Goal: Information Seeking & Learning: Understand process/instructions

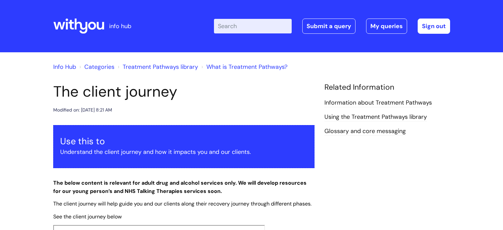
scroll to position [132, 0]
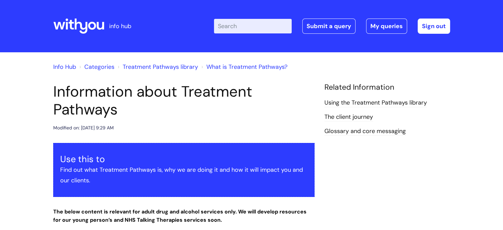
click at [240, 27] on input "Enter your search term here..." at bounding box center [253, 26] width 78 height 15
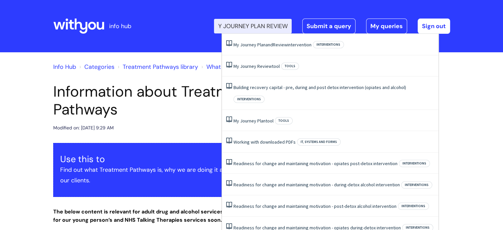
scroll to position [0, 12]
type input "MY JOURNEY PLAN REVIEW"
click button "Search" at bounding box center [0, 0] width 0 height 0
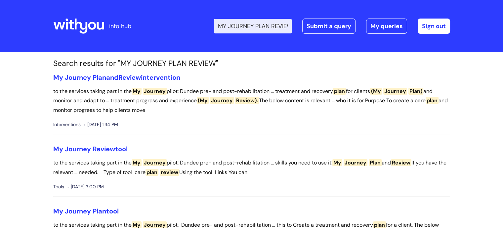
scroll to position [66, 0]
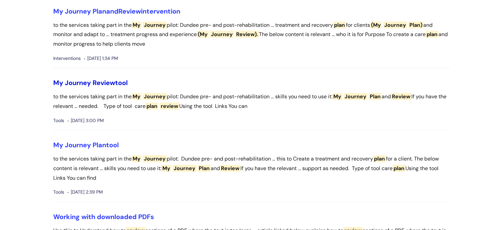
click at [97, 82] on span "Review" at bounding box center [104, 82] width 22 height 9
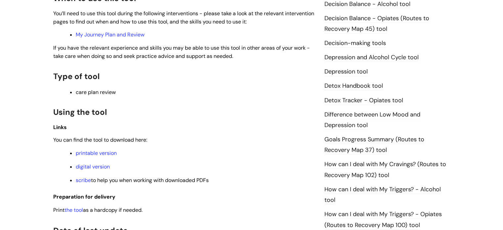
scroll to position [397, 0]
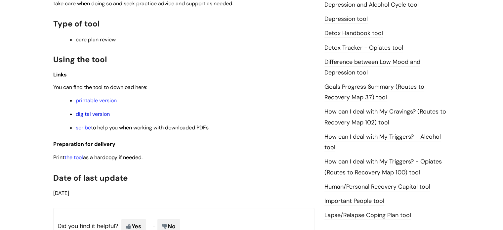
click at [97, 116] on link "digital version" at bounding box center [93, 113] width 34 height 7
